Goal: Task Accomplishment & Management: Manage account settings

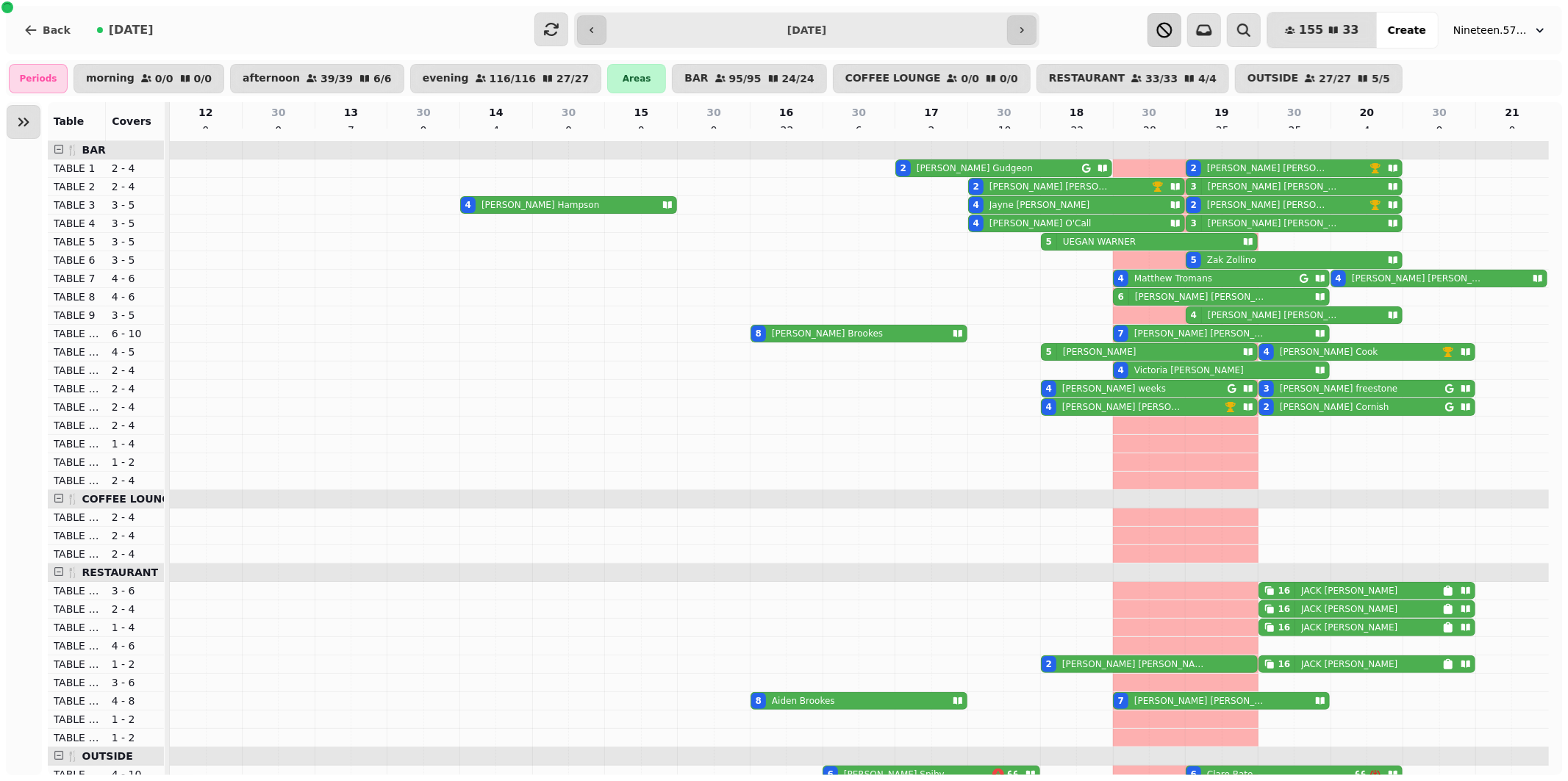
click at [1174, 30] on icon "button" at bounding box center [1164, 30] width 18 height 18
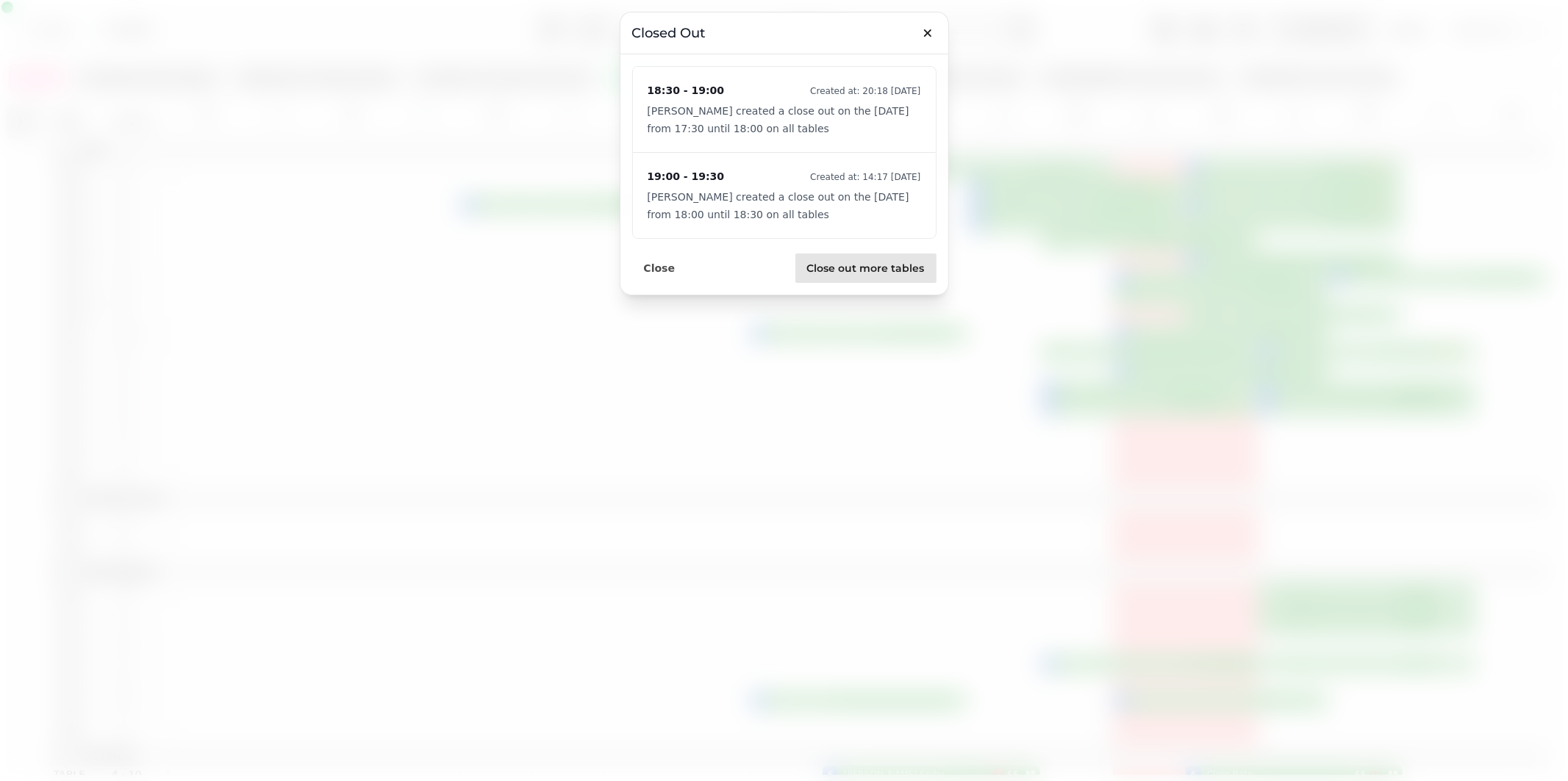
click at [849, 268] on span "Close out more tables" at bounding box center [865, 268] width 117 height 10
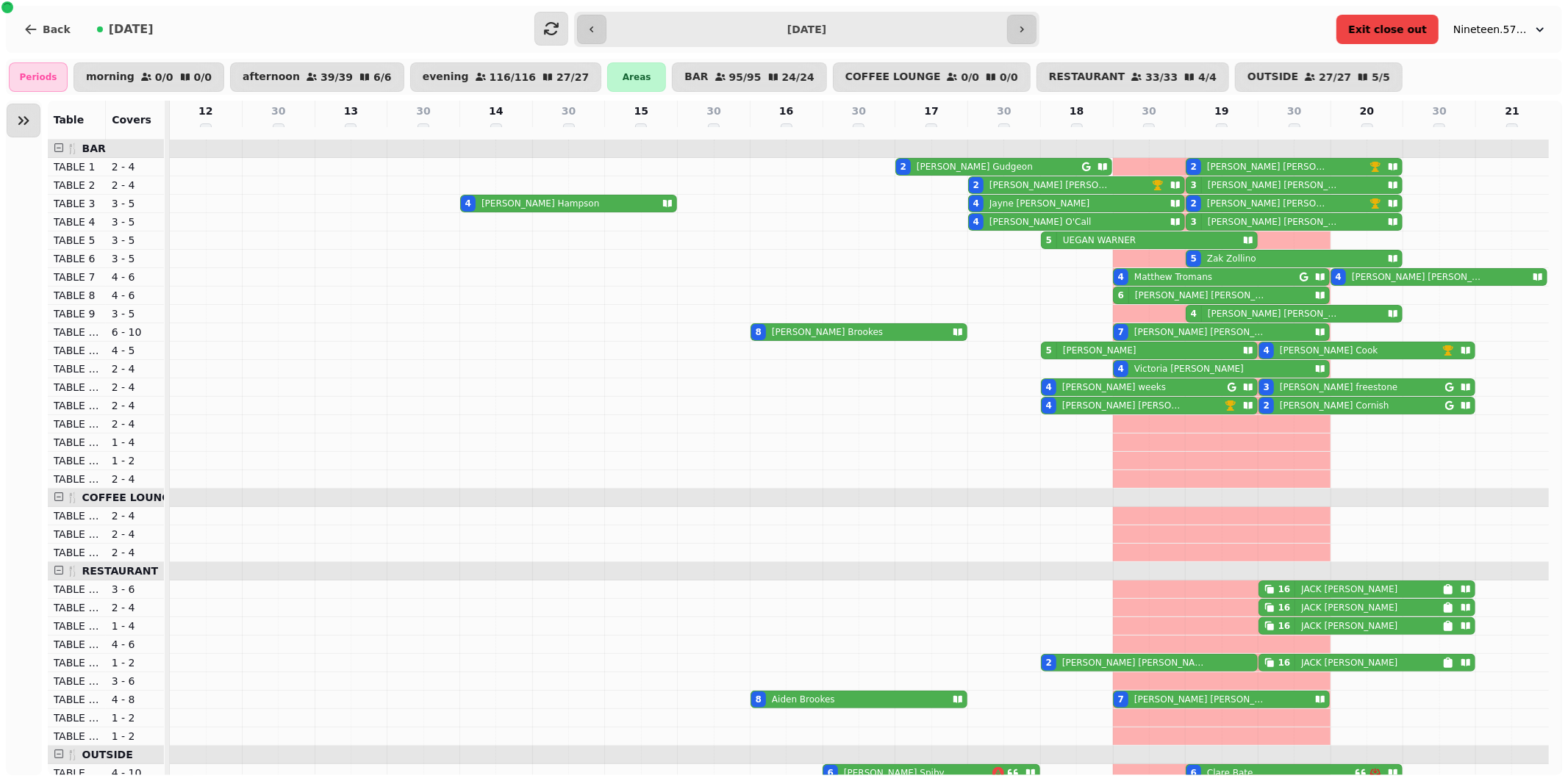
click at [1391, 27] on span "Exit close out" at bounding box center [1387, 29] width 78 height 10
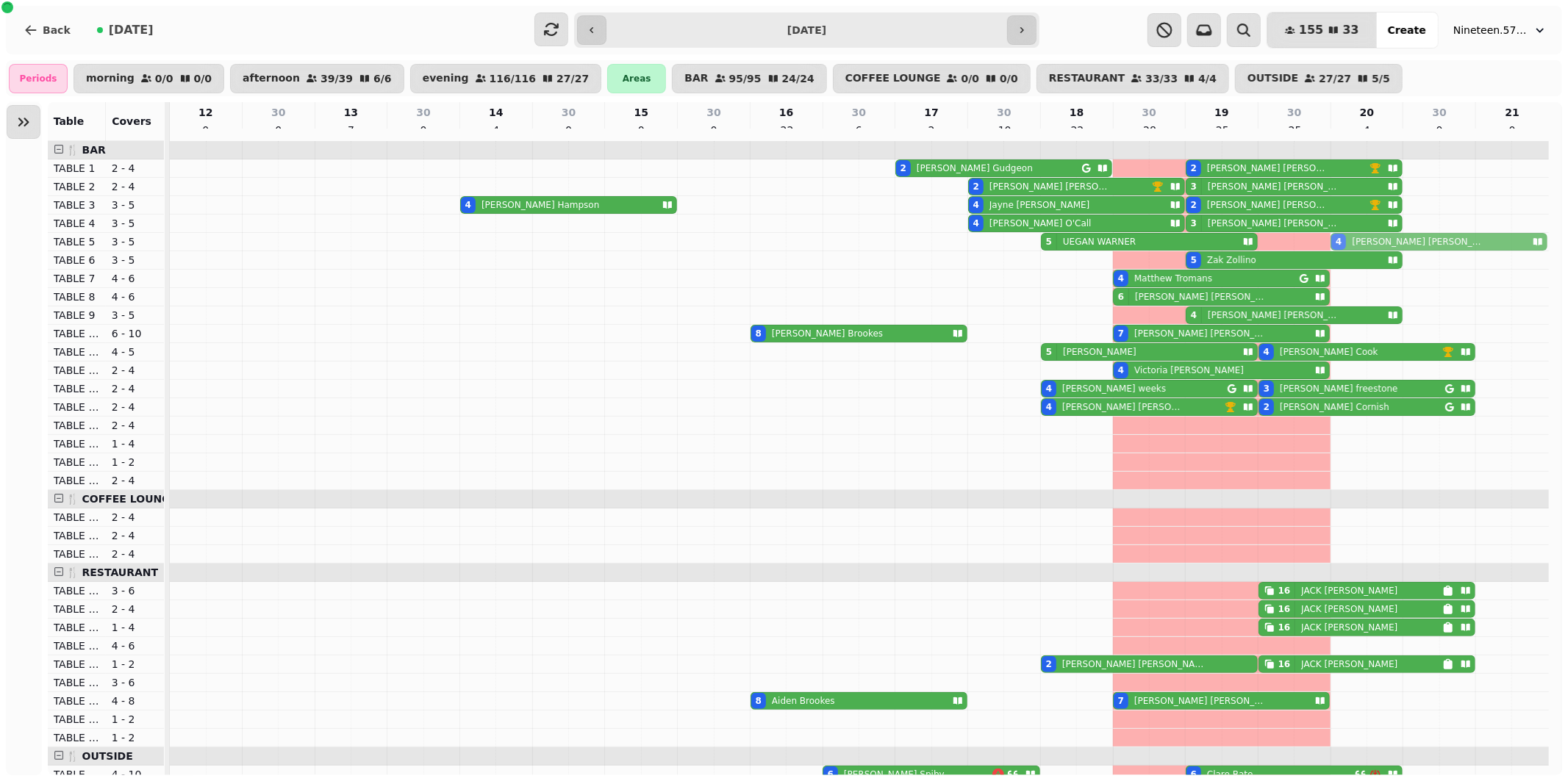
drag, startPoint x: 1403, startPoint y: 284, endPoint x: 1394, endPoint y: 252, distance: 33.2
click at [1394, 251] on tbody "2 [PERSON_NAME] 2 [PERSON_NAME] 2 [PERSON_NAME] 3 [PERSON_NAME] 4 [PERSON_NAME]…" at bounding box center [860, 701] width 1380 height 1120
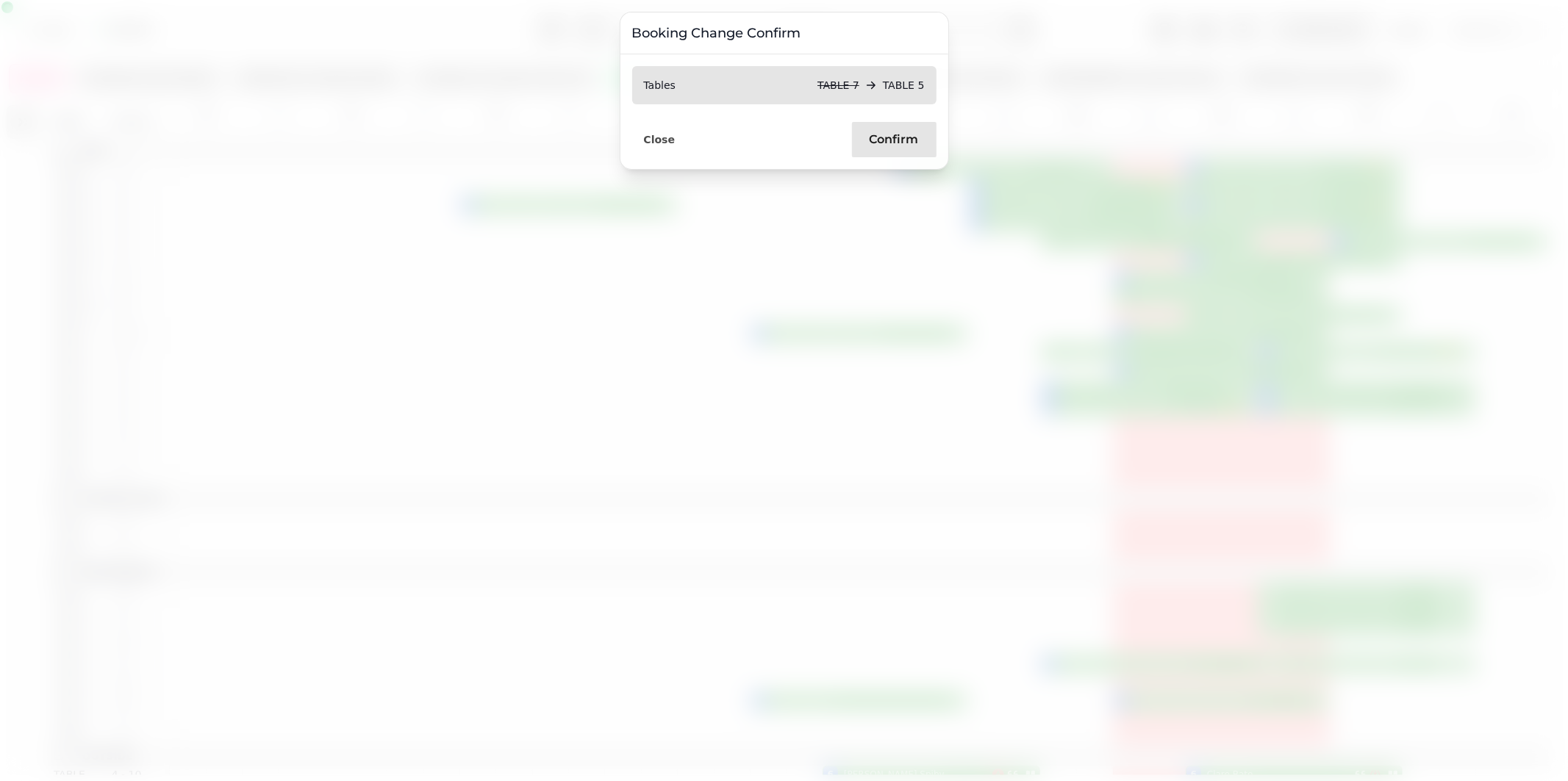
click at [877, 143] on span "Confirm" at bounding box center [894, 139] width 49 height 12
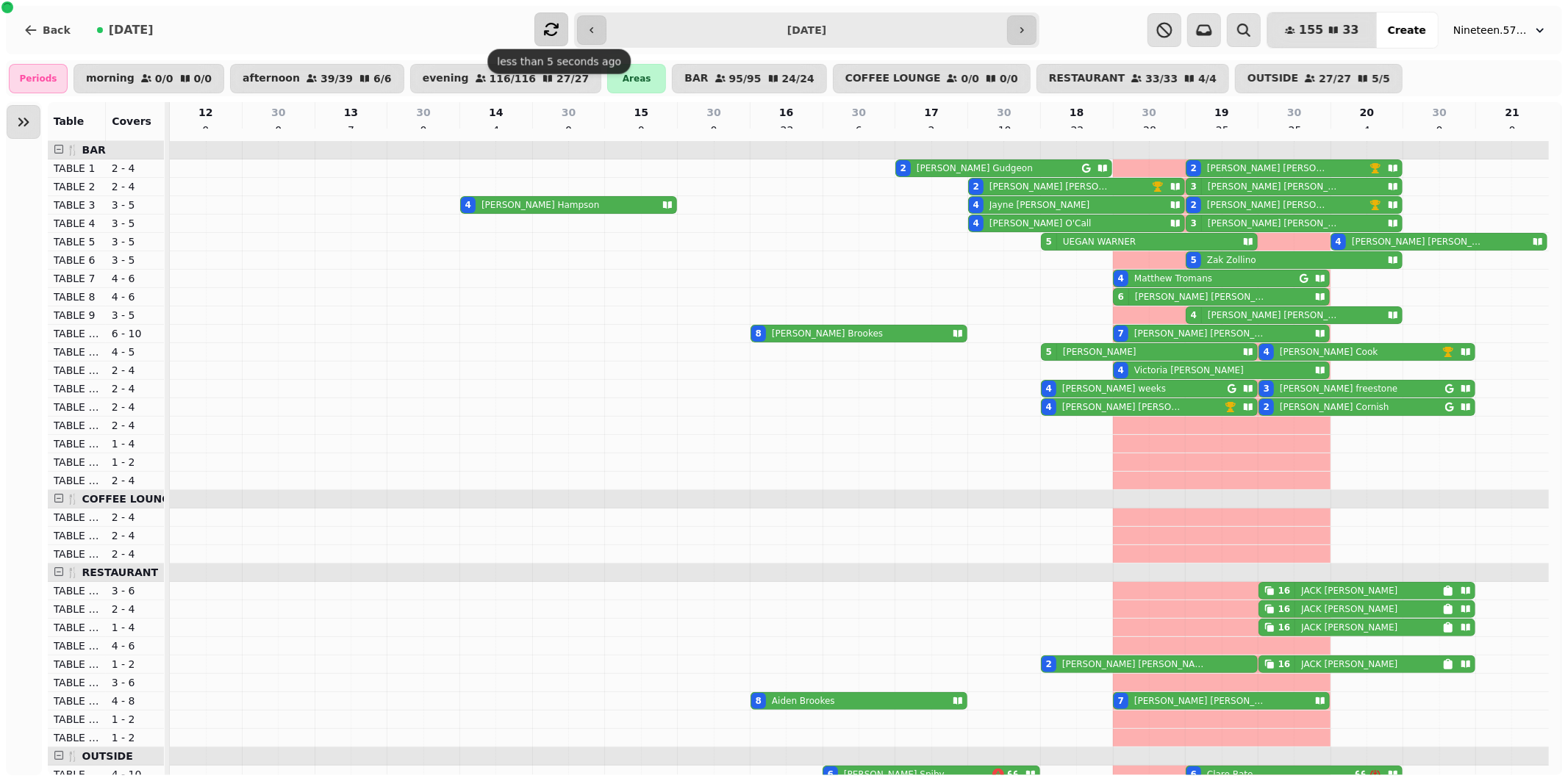
click at [545, 20] on icon "button" at bounding box center [551, 29] width 18 height 18
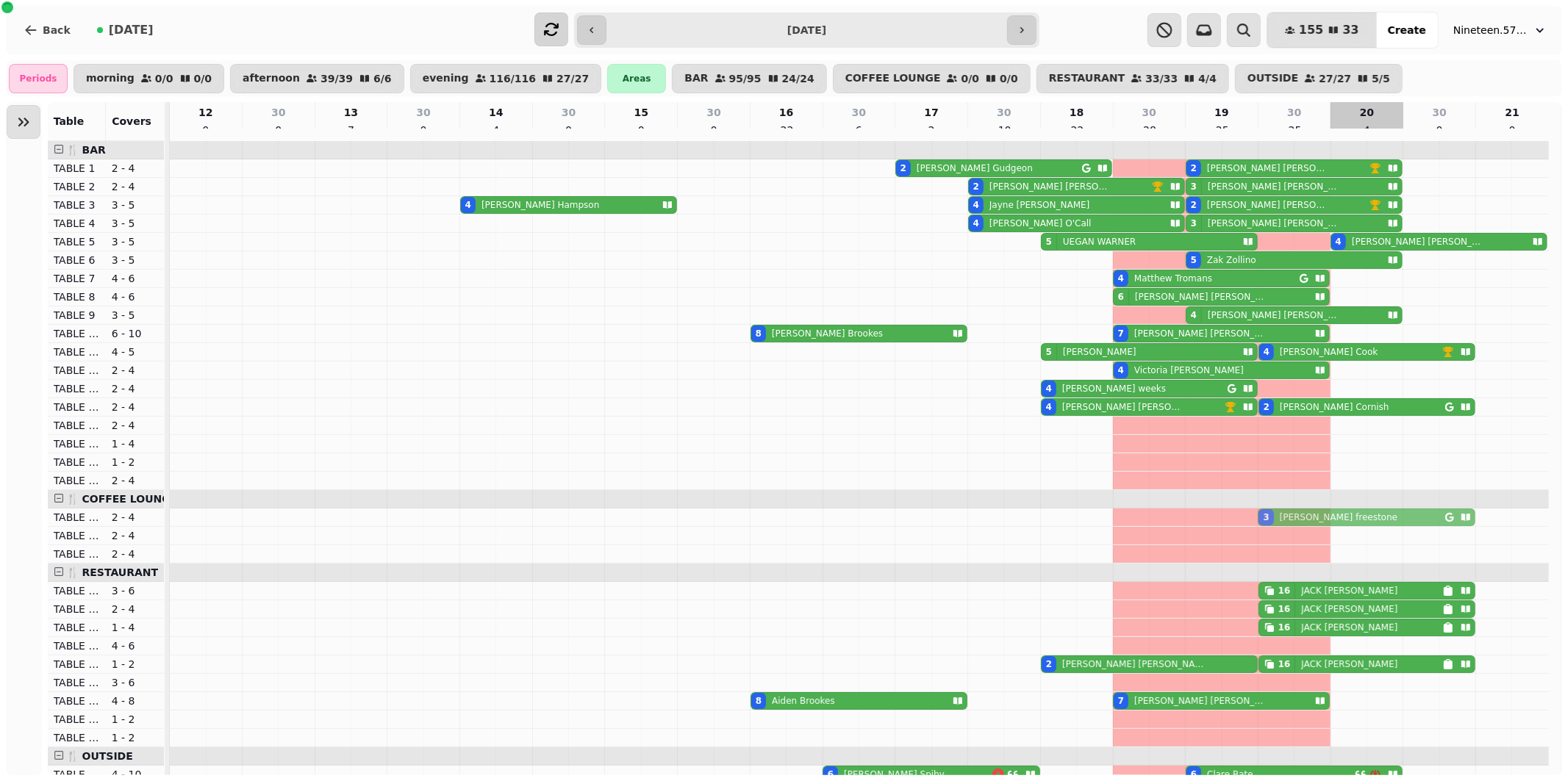
drag, startPoint x: 1331, startPoint y: 395, endPoint x: 1333, endPoint y: 518, distance: 123.0
click at [1333, 518] on div "2 [PERSON_NAME] 2 [PERSON_NAME] 2 [PERSON_NAME] 3 [PERSON_NAME] 4 [PERSON_NAME]…" at bounding box center [865, 701] width 1392 height 1120
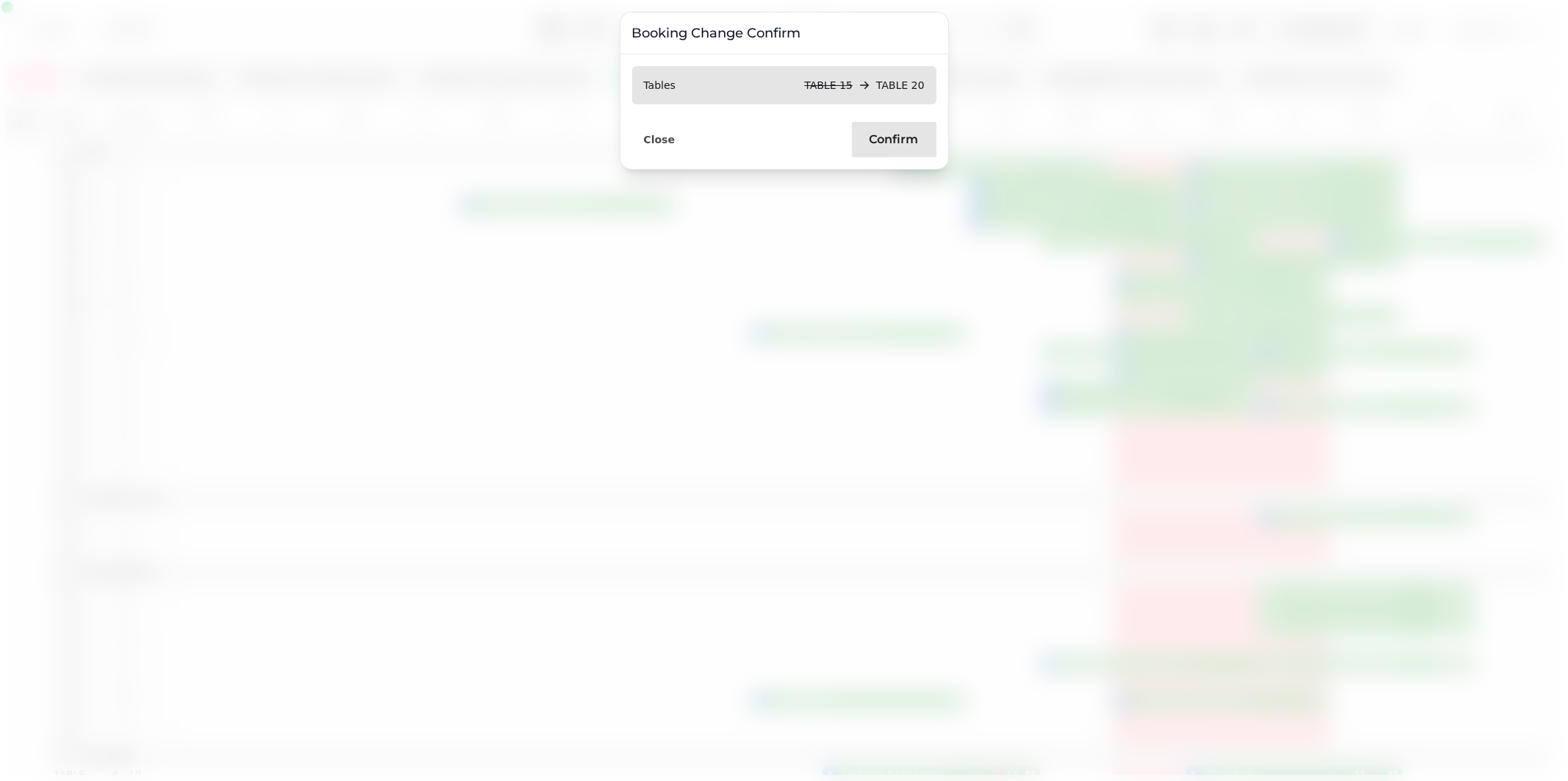
drag, startPoint x: 877, startPoint y: 141, endPoint x: 885, endPoint y: 138, distance: 8.5
click at [878, 141] on span "Confirm" at bounding box center [894, 139] width 49 height 12
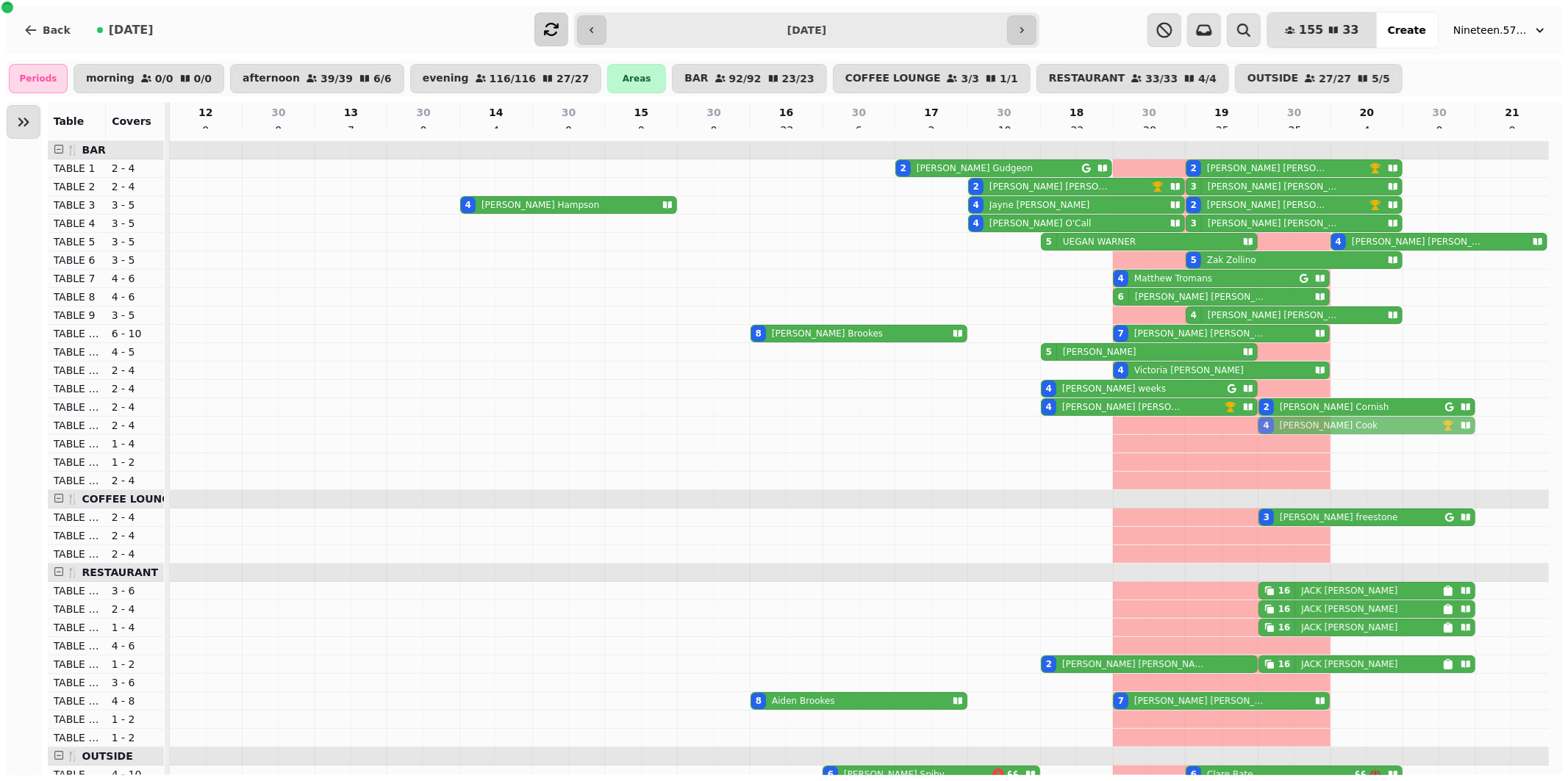
drag, startPoint x: 1312, startPoint y: 361, endPoint x: 1311, endPoint y: 442, distance: 81.0
click at [1311, 442] on tbody "2 [PERSON_NAME] 2 [PERSON_NAME] 2 [PERSON_NAME] 3 [PERSON_NAME] 4 [PERSON_NAME]…" at bounding box center [860, 701] width 1380 height 1120
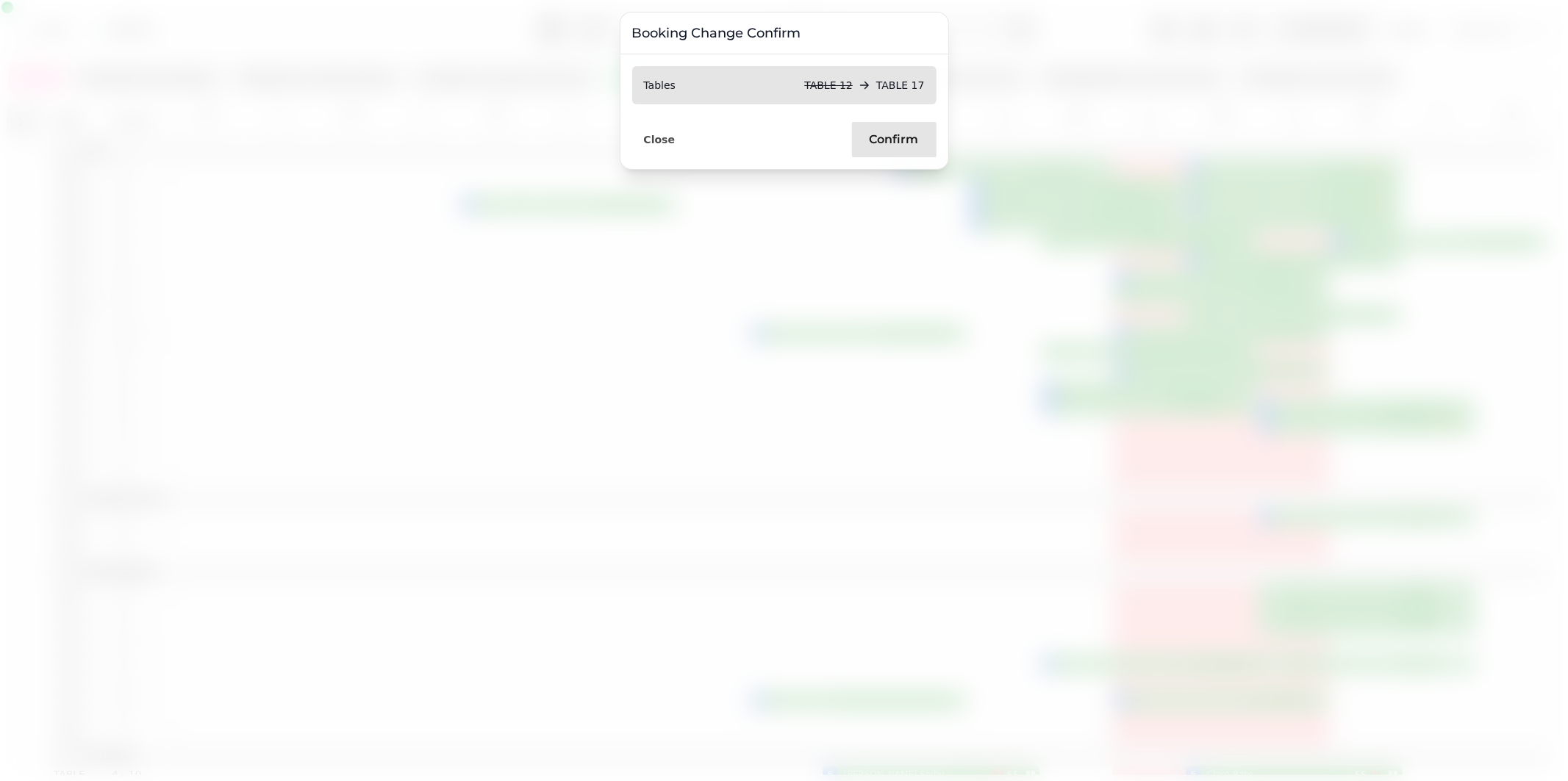
click at [900, 141] on span "Confirm" at bounding box center [894, 139] width 49 height 12
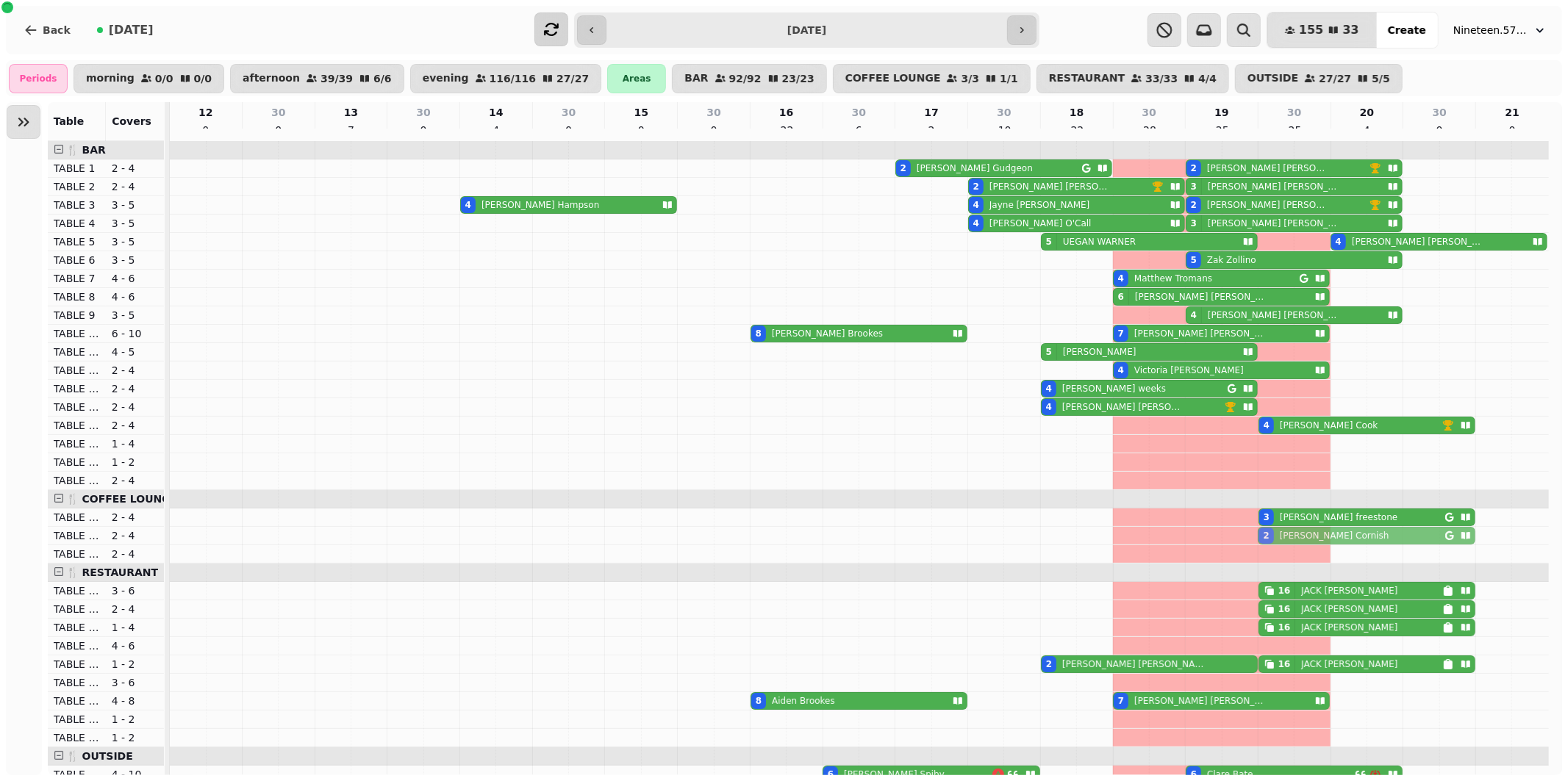
drag, startPoint x: 1303, startPoint y: 413, endPoint x: 1302, endPoint y: 535, distance: 122.0
click at [1301, 539] on tbody "2 [PERSON_NAME] 2 [PERSON_NAME] 2 [PERSON_NAME] 3 [PERSON_NAME] 4 [PERSON_NAME]…" at bounding box center [860, 701] width 1380 height 1120
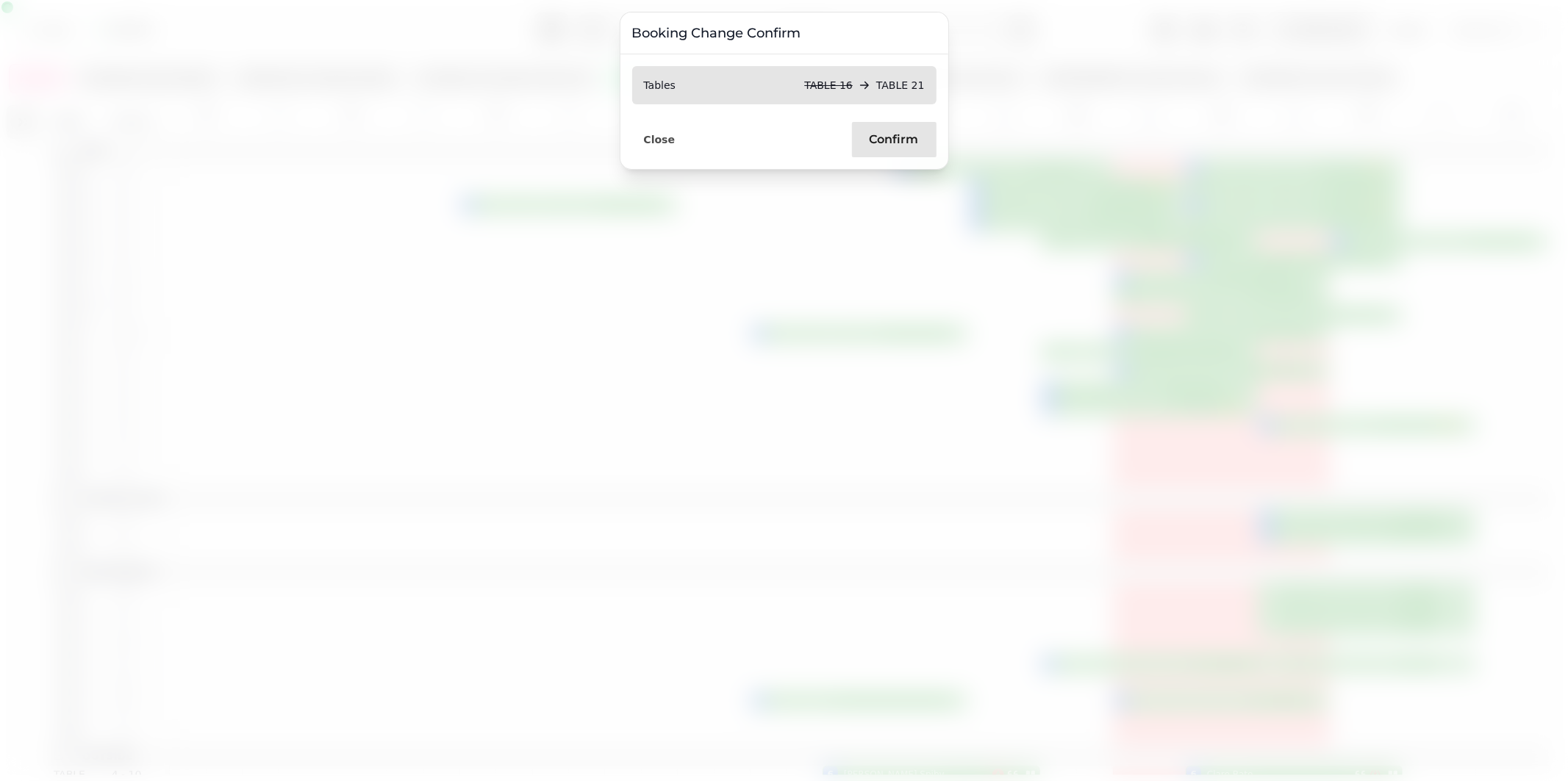
click at [865, 133] on button "Confirm" at bounding box center [895, 139] width 85 height 35
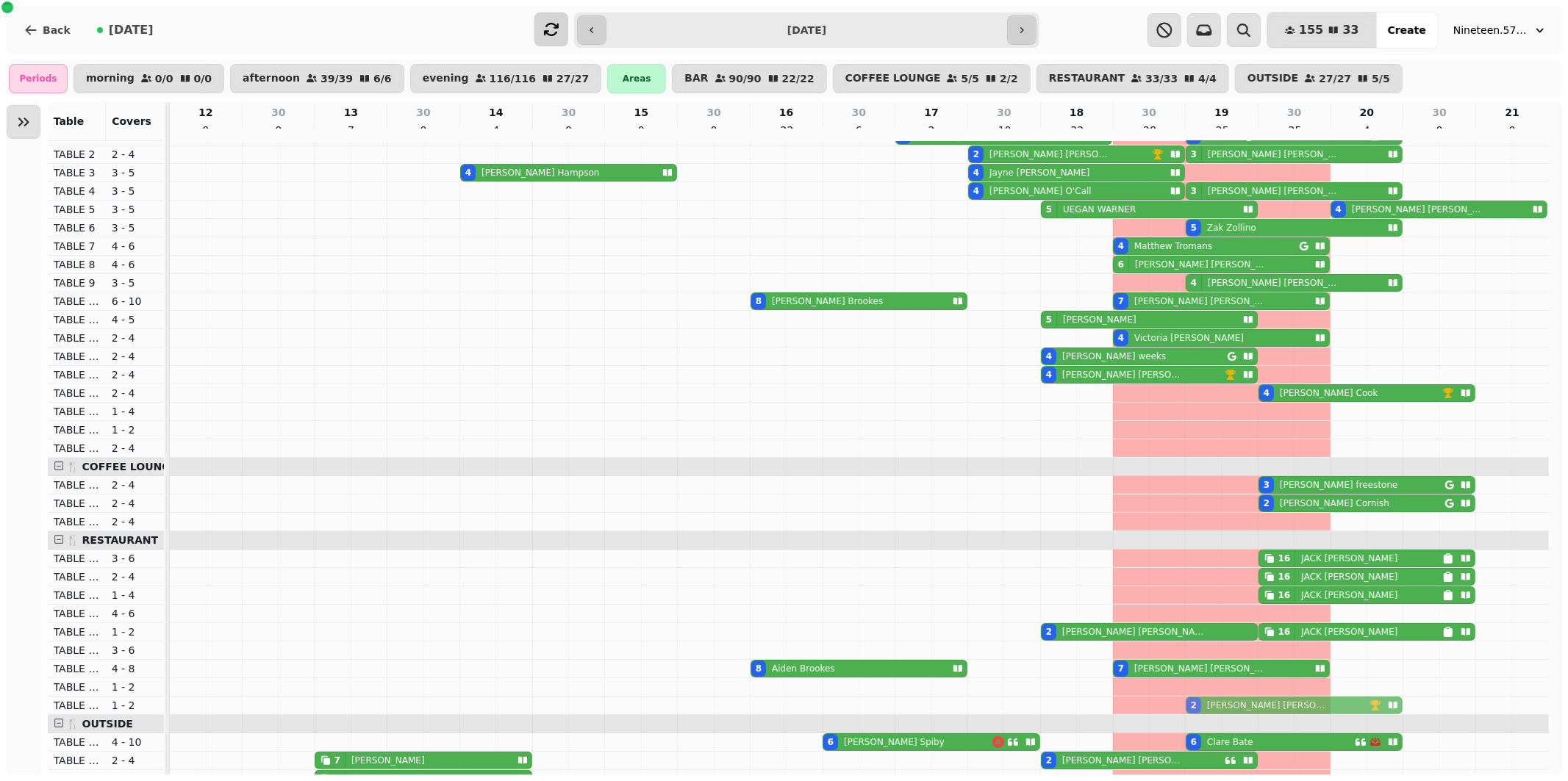
drag, startPoint x: 1272, startPoint y: 214, endPoint x: 1275, endPoint y: 715, distance: 501.0
click at [1275, 715] on tbody "2 [PERSON_NAME] 2 [PERSON_NAME] 2 [PERSON_NAME] 3 [PERSON_NAME] 4 [PERSON_NAME]…" at bounding box center [860, 668] width 1380 height 1120
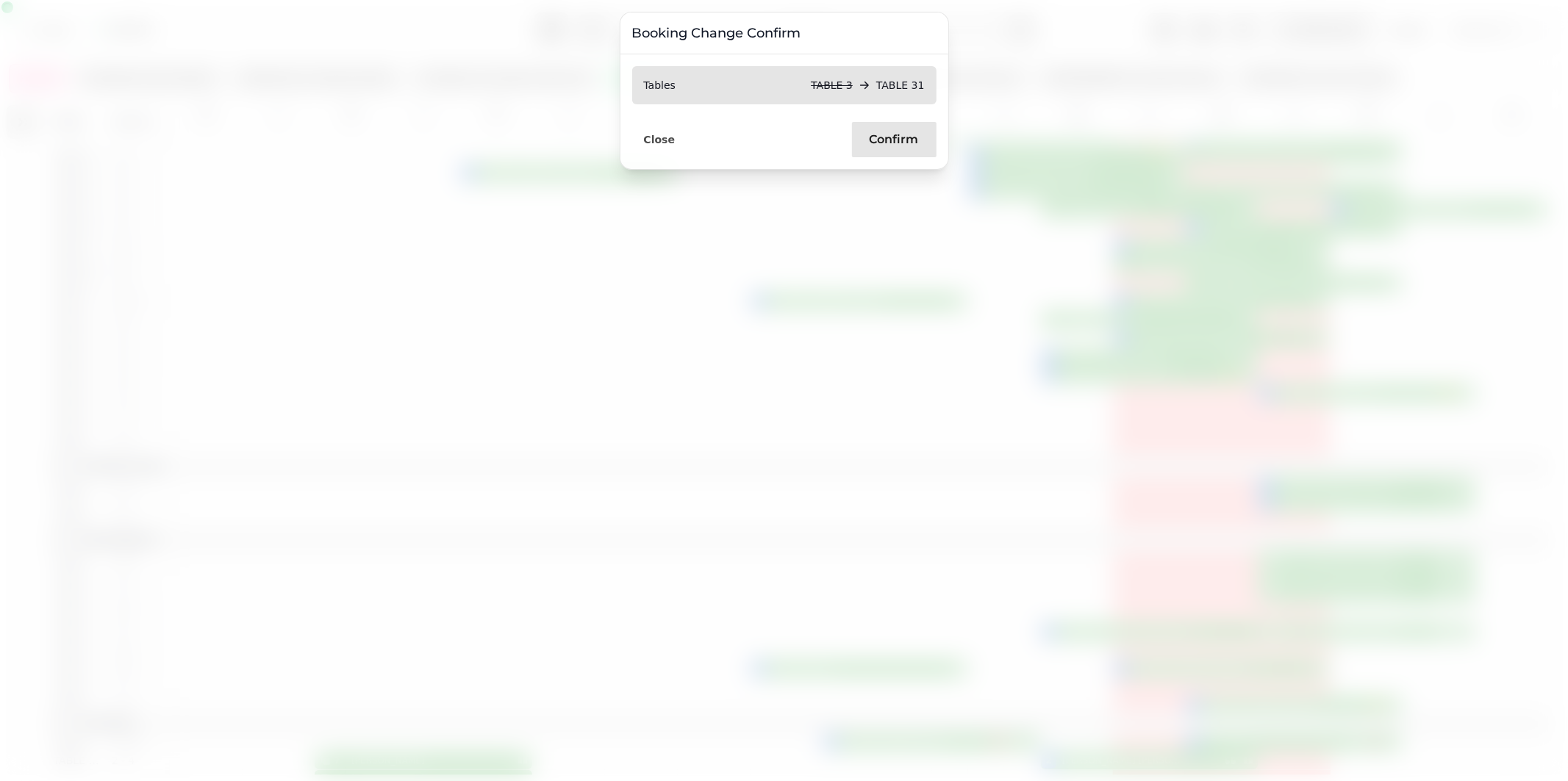
click at [878, 134] on span "Confirm" at bounding box center [894, 139] width 49 height 12
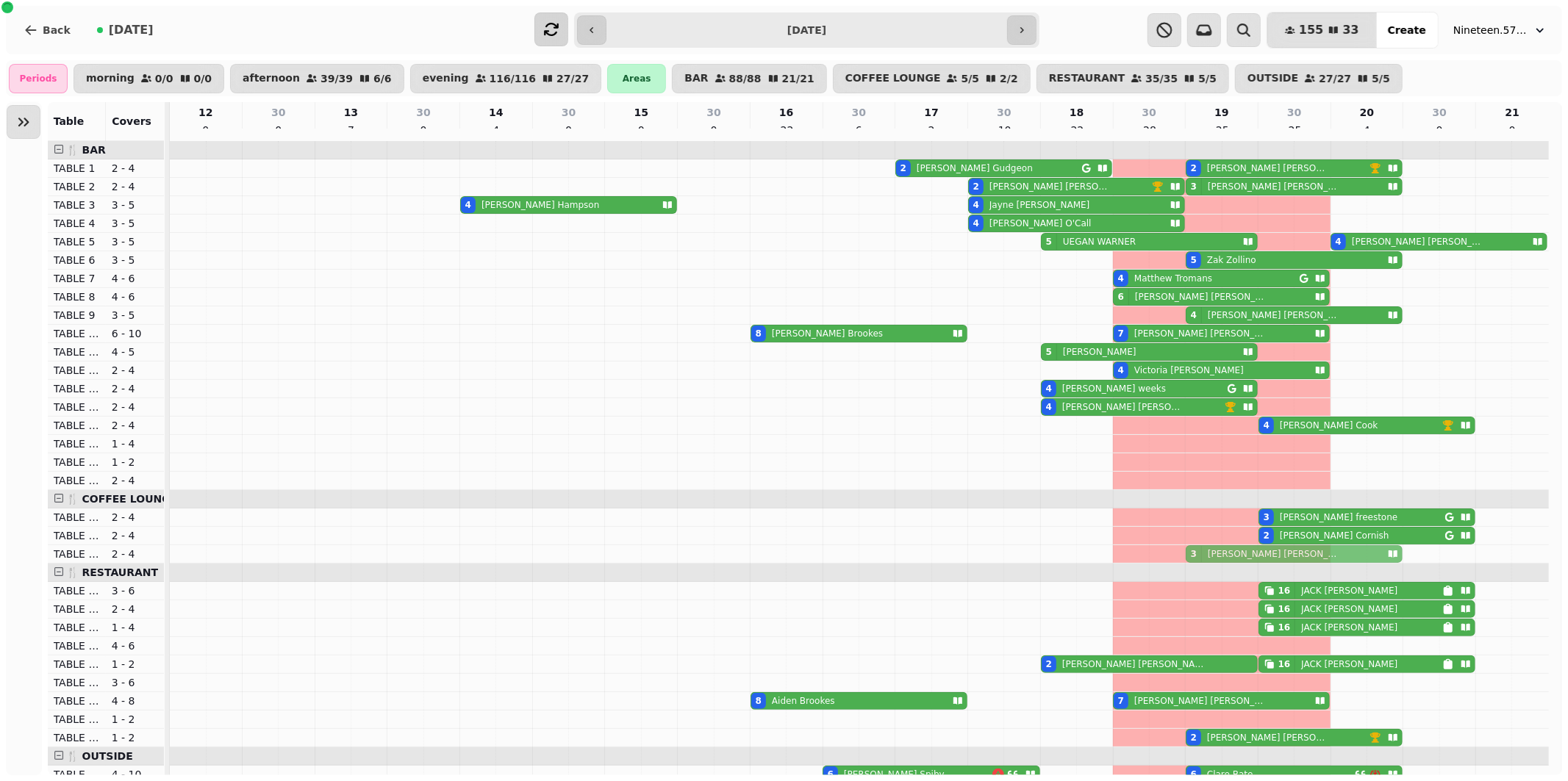
drag, startPoint x: 1262, startPoint y: 232, endPoint x: 1266, endPoint y: 569, distance: 337.0
click at [1266, 569] on tbody "2 [PERSON_NAME] 2 [PERSON_NAME] 2 [PERSON_NAME] 3 [PERSON_NAME] 4 [PERSON_NAME]…" at bounding box center [860, 701] width 1380 height 1120
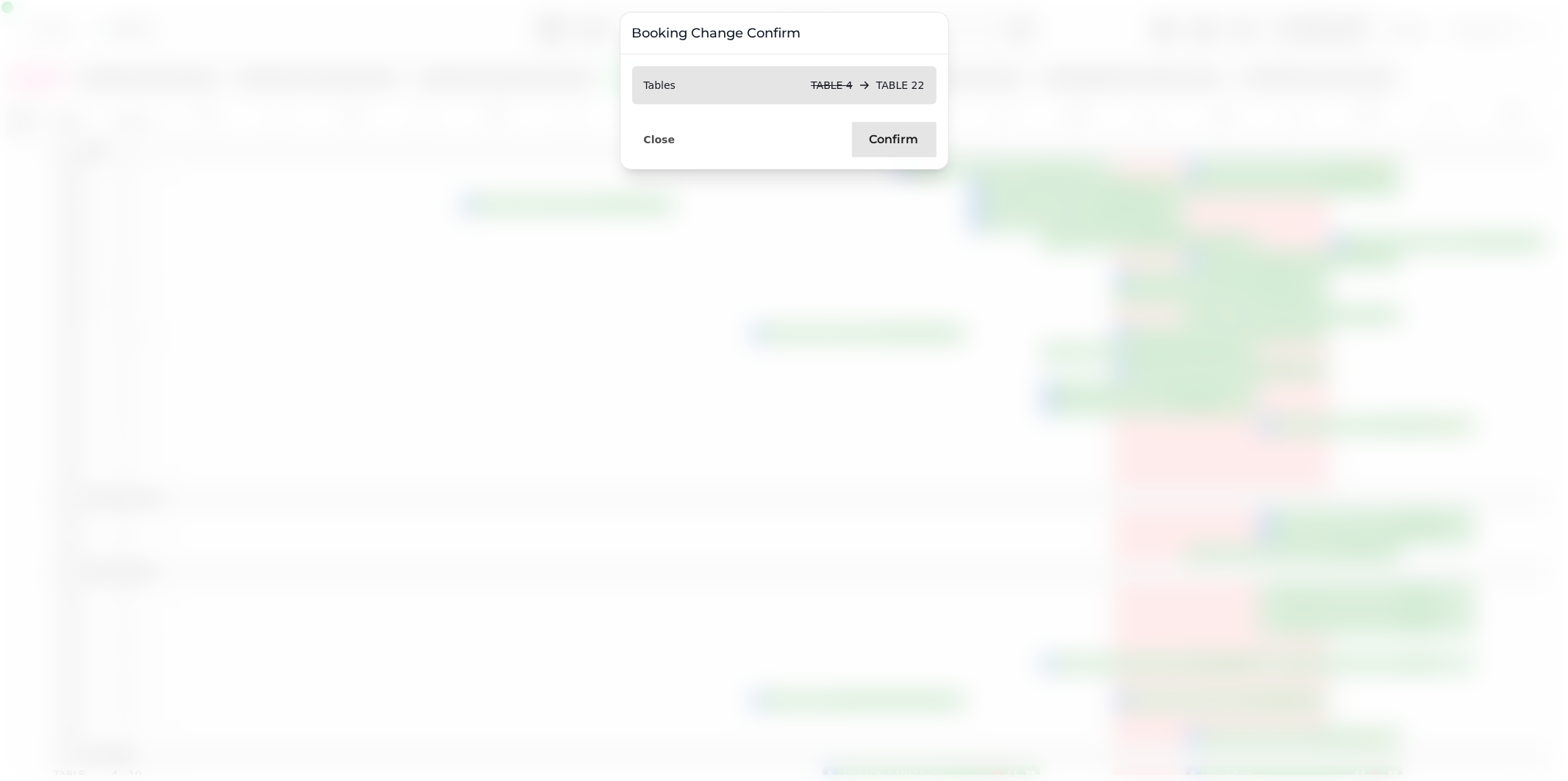
click at [889, 142] on span "Confirm" at bounding box center [894, 139] width 49 height 12
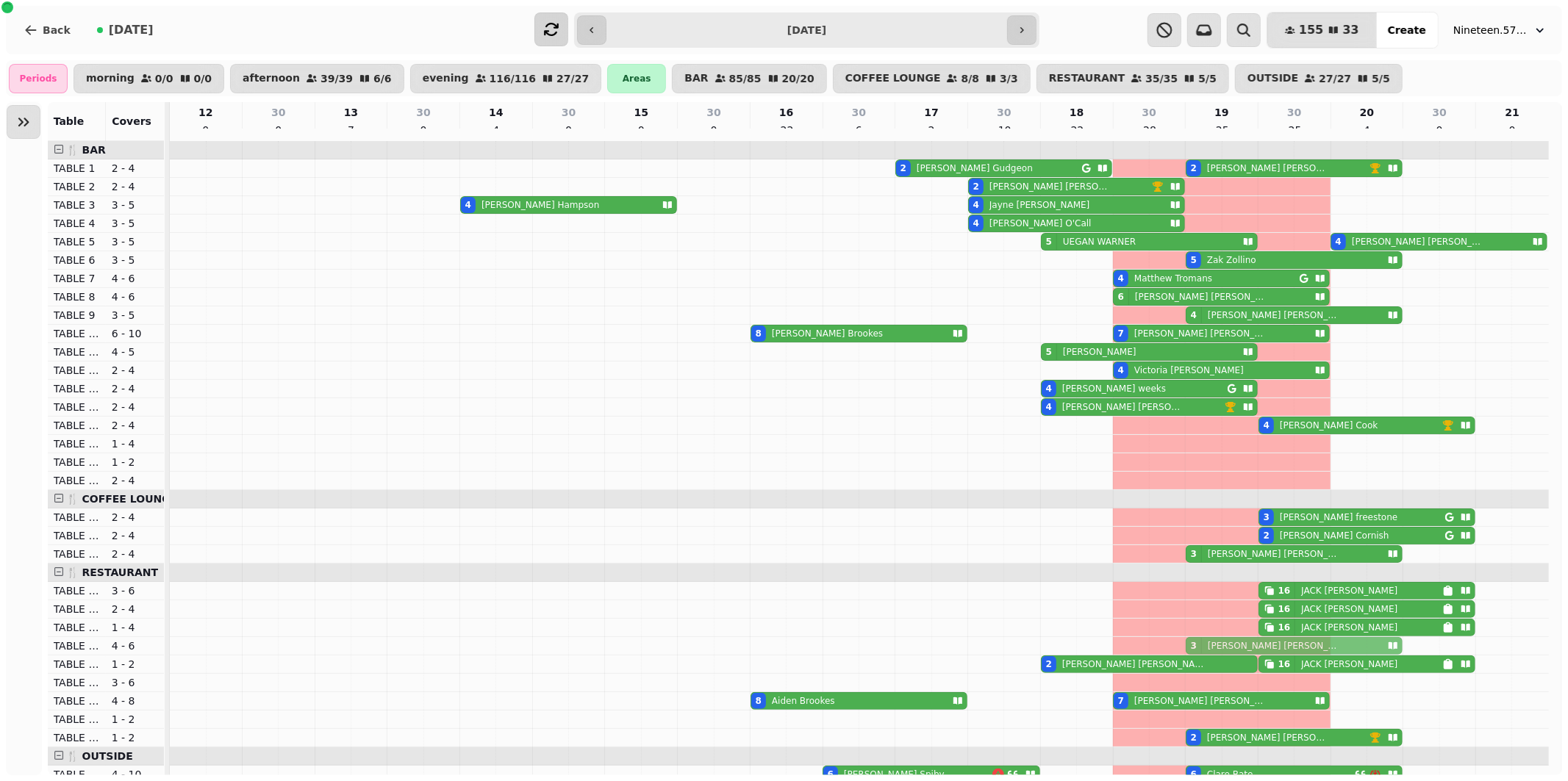
drag, startPoint x: 1228, startPoint y: 194, endPoint x: 1237, endPoint y: 656, distance: 462.1
click at [1237, 656] on tbody "2 [PERSON_NAME] 2 [PERSON_NAME] 2 [PERSON_NAME] 3 [PERSON_NAME] 4 [PERSON_NAME]…" at bounding box center [860, 701] width 1380 height 1120
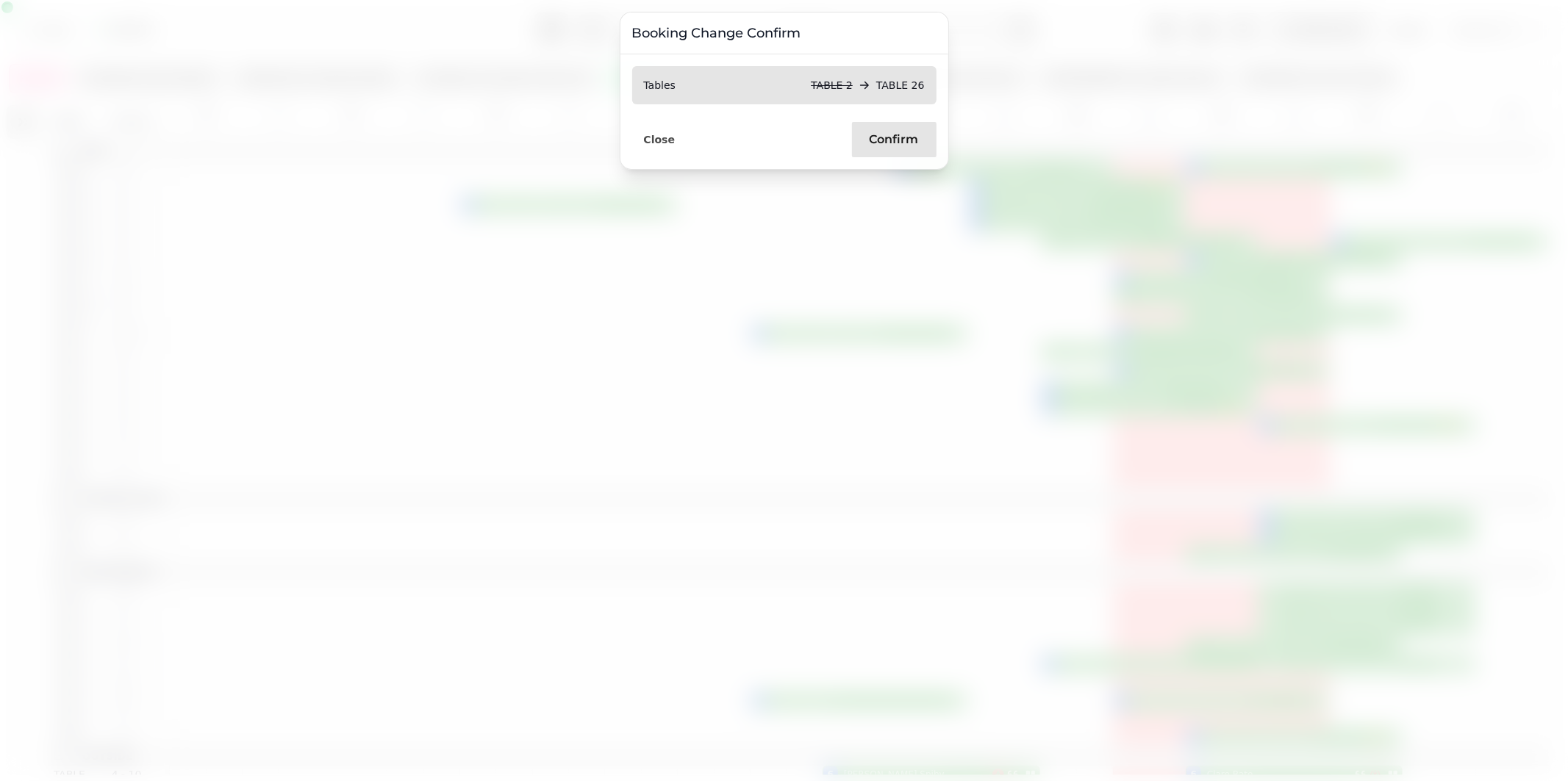
click at [893, 146] on span "Confirm" at bounding box center [894, 139] width 49 height 12
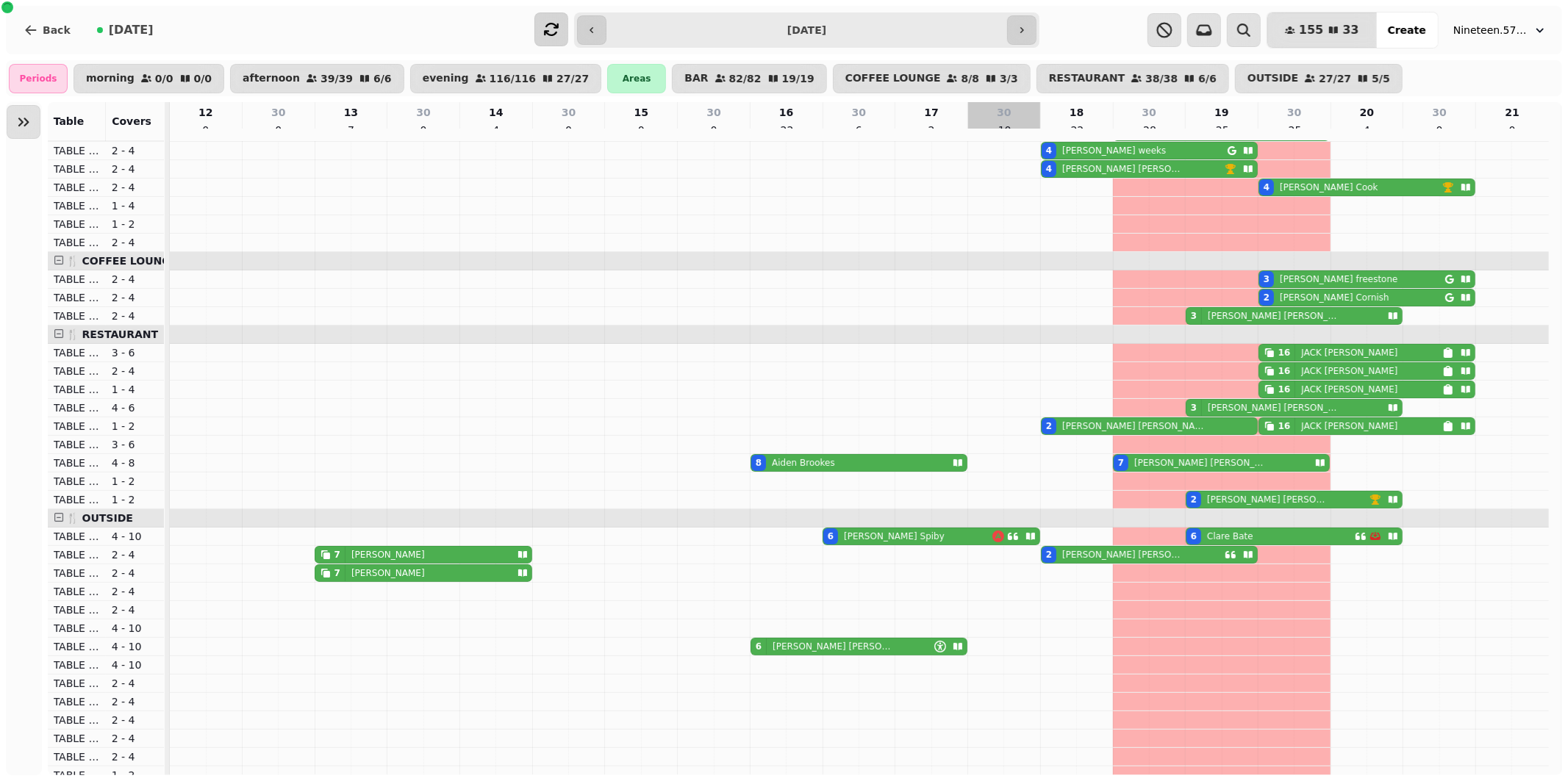
scroll to position [245, 0]
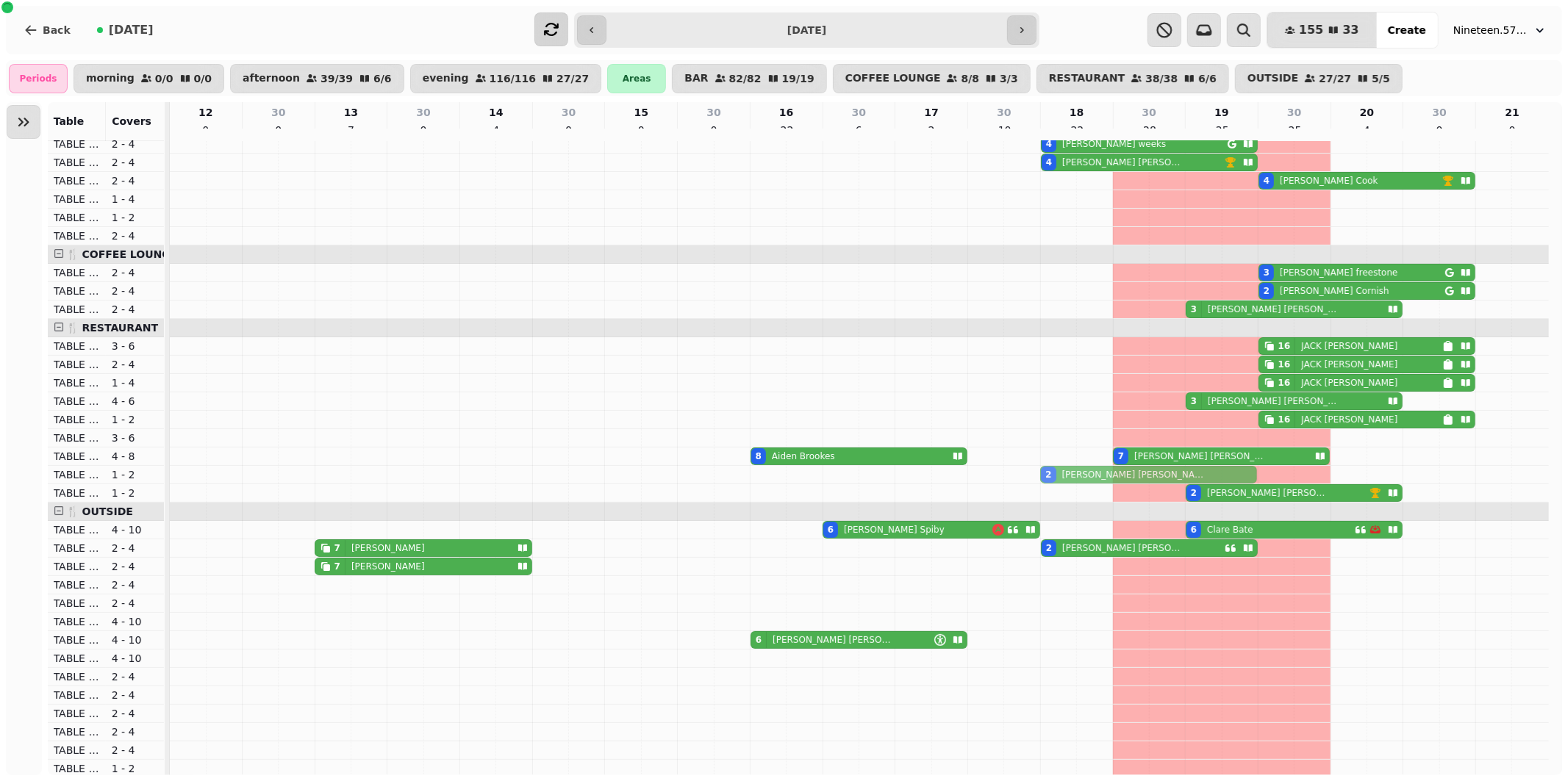
drag, startPoint x: 1089, startPoint y: 427, endPoint x: 1085, endPoint y: 480, distance: 53.2
click at [1085, 480] on tbody "2 [PERSON_NAME] 2 [PERSON_NAME] 2 [PERSON_NAME] 4 [PERSON_NAME] 4 [PERSON_NAME]…" at bounding box center [860, 456] width 1380 height 1120
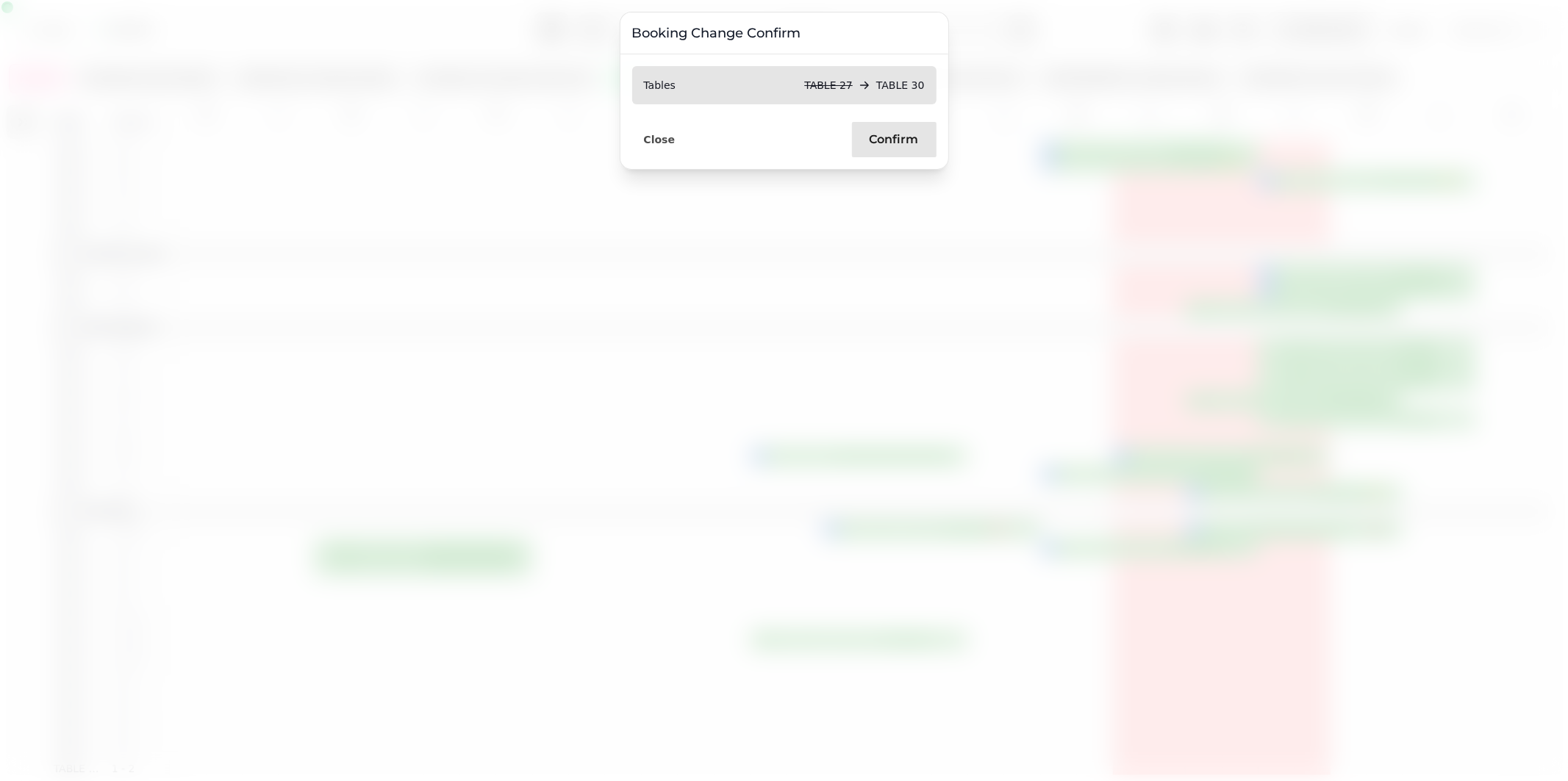
click at [888, 140] on span "Confirm" at bounding box center [894, 139] width 49 height 12
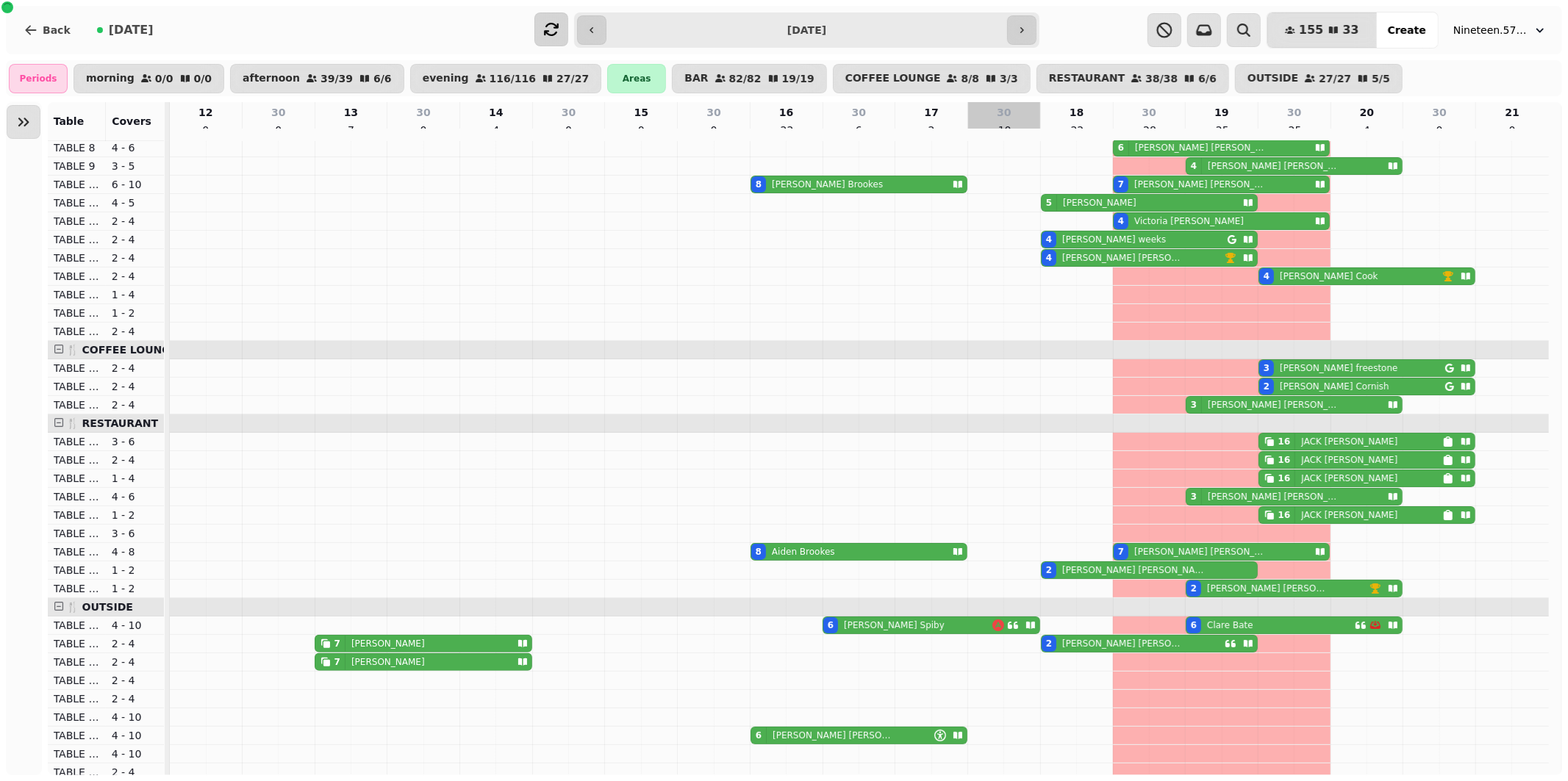
scroll to position [163, 0]
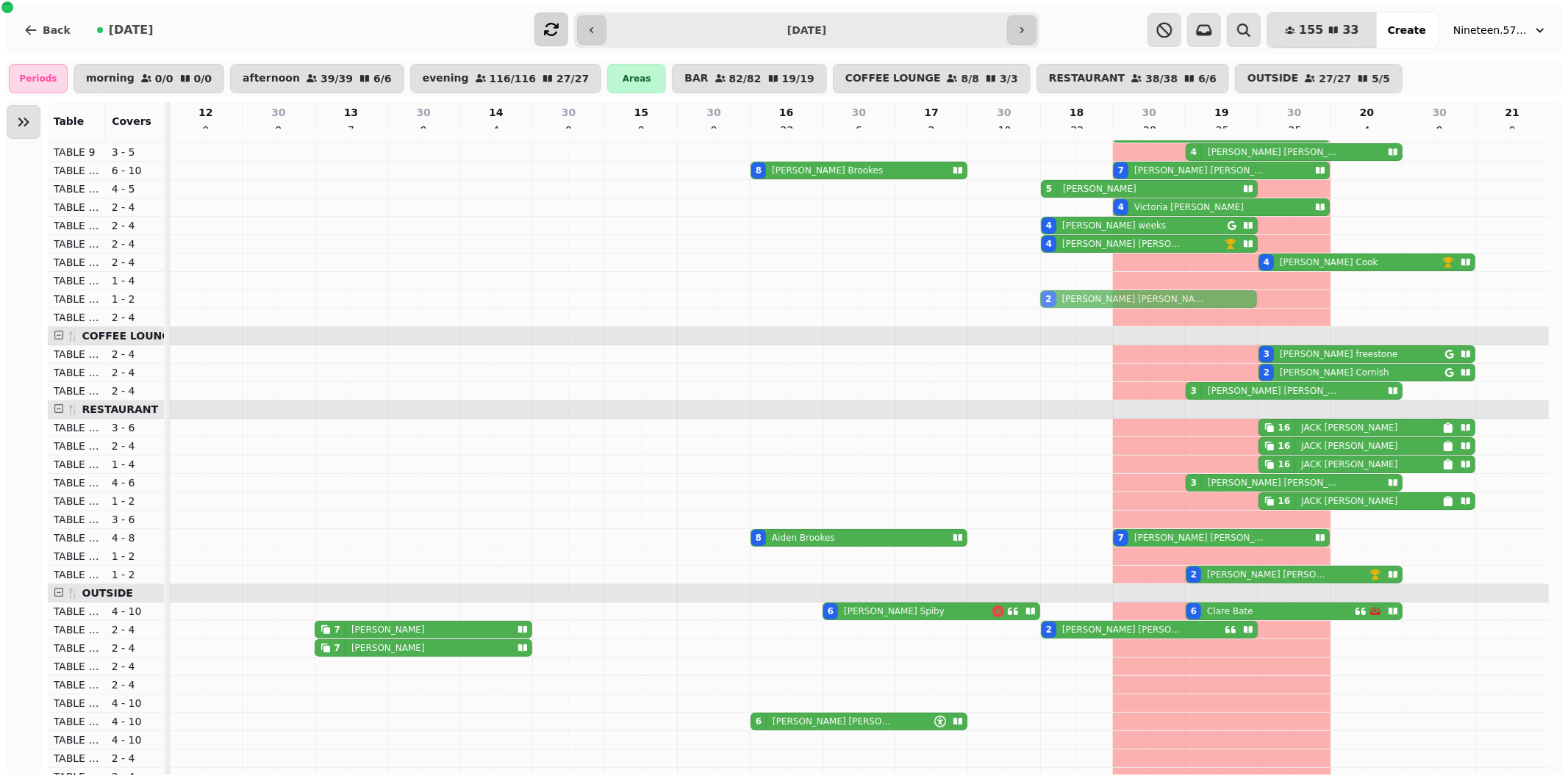
drag, startPoint x: 1079, startPoint y: 568, endPoint x: 1080, endPoint y: 304, distance: 264.0
click at [1080, 306] on tbody "2 [PERSON_NAME] 2 [PERSON_NAME] 2 [PERSON_NAME] 4 [PERSON_NAME] 4 [PERSON_NAME]…" at bounding box center [860, 537] width 1380 height 1120
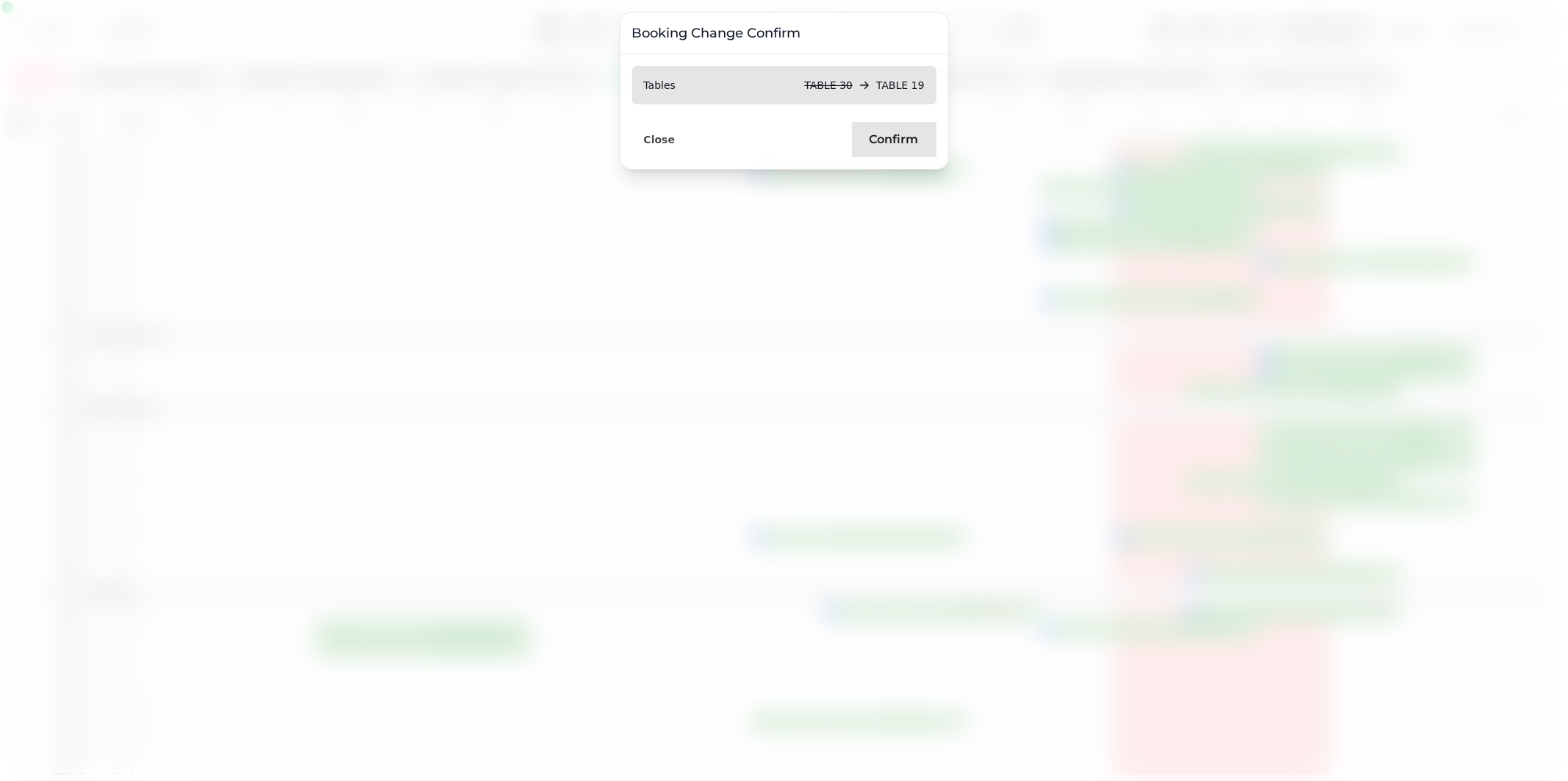
click at [891, 130] on button "Confirm" at bounding box center [895, 139] width 85 height 35
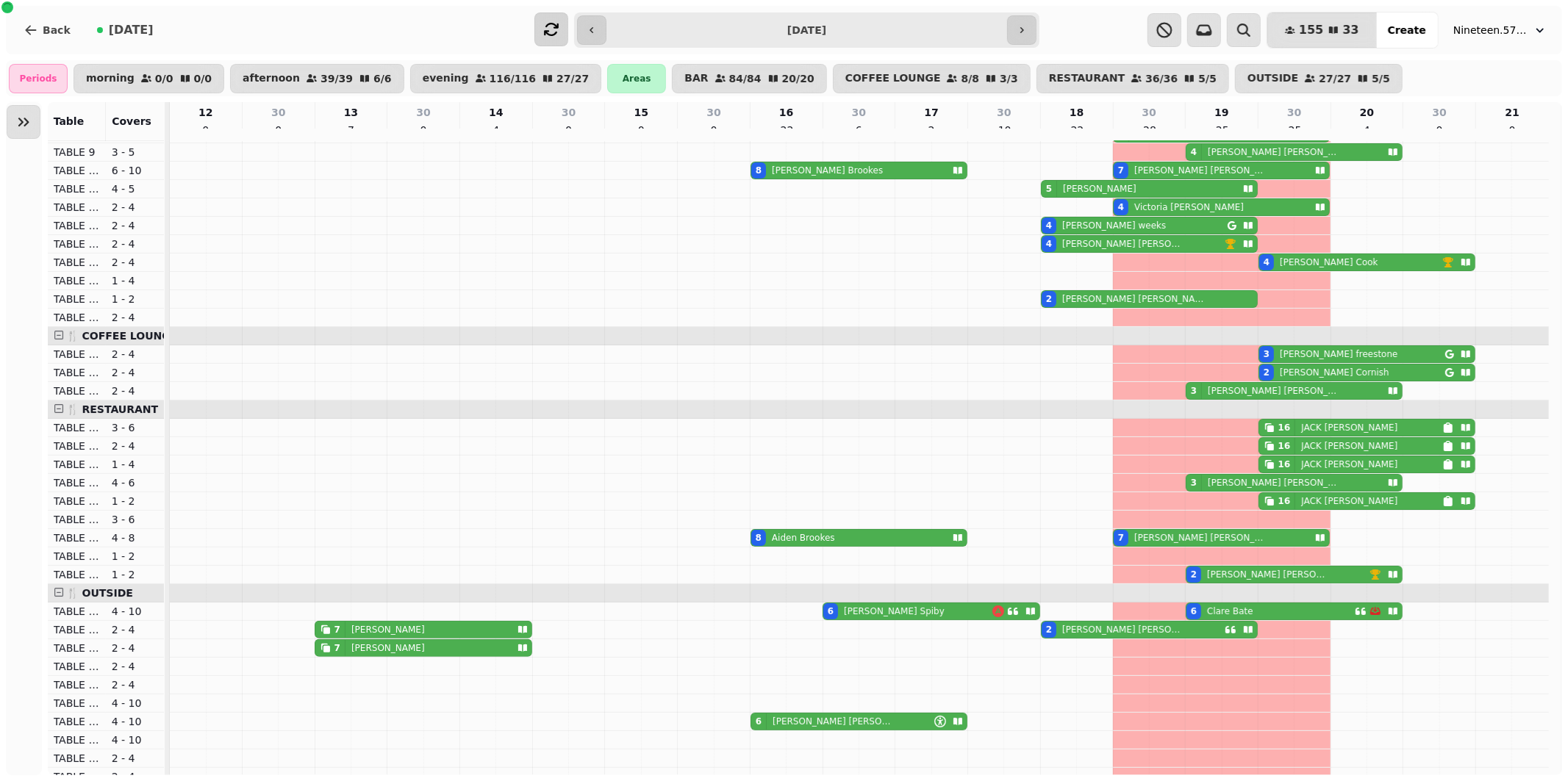
scroll to position [0, 0]
